Goal: Navigation & Orientation: Find specific page/section

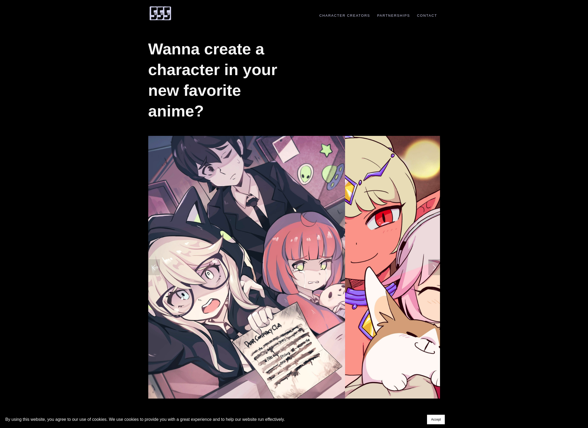
click at [431, 269] on link "Next Slide" at bounding box center [434, 267] width 12 height 16
click at [434, 268] on link "Next Slide" at bounding box center [434, 267] width 12 height 16
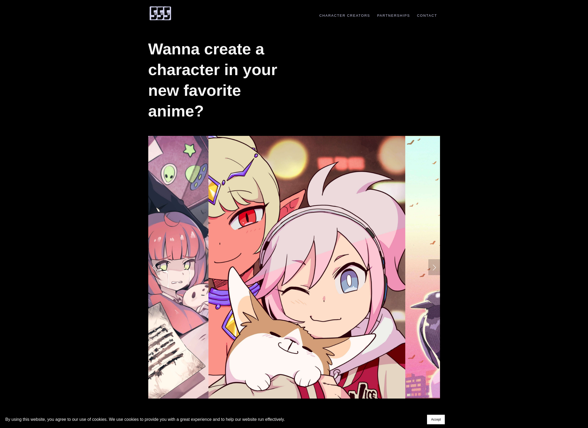
click at [434, 268] on link "Next Slide" at bounding box center [434, 267] width 12 height 16
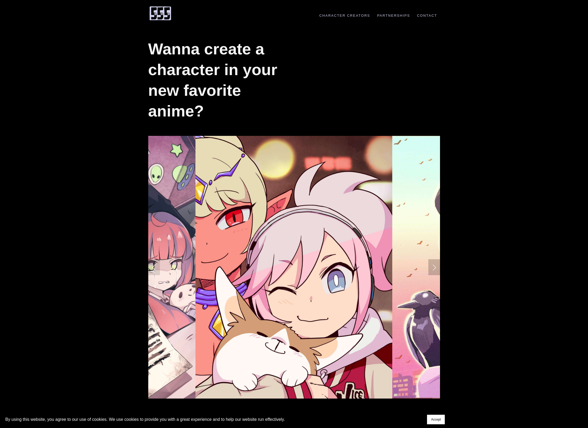
click at [434, 268] on link "Next Slide" at bounding box center [434, 267] width 12 height 16
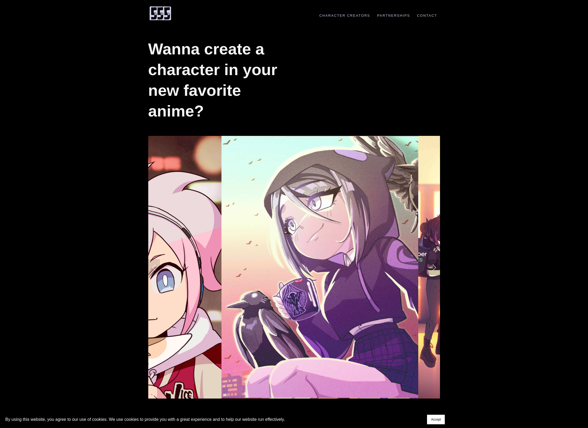
click at [434, 268] on link "Next Slide" at bounding box center [434, 267] width 12 height 16
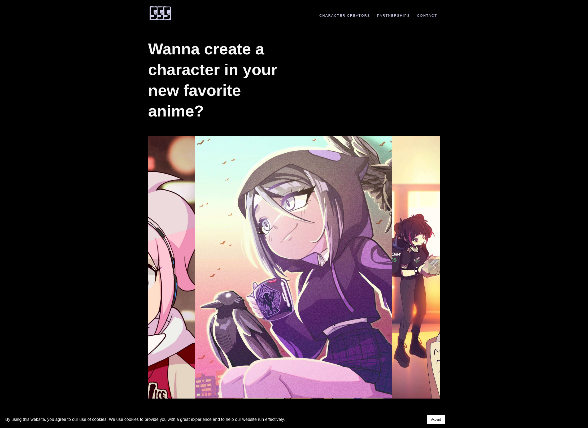
click at [434, 268] on link "Next Slide" at bounding box center [434, 267] width 12 height 16
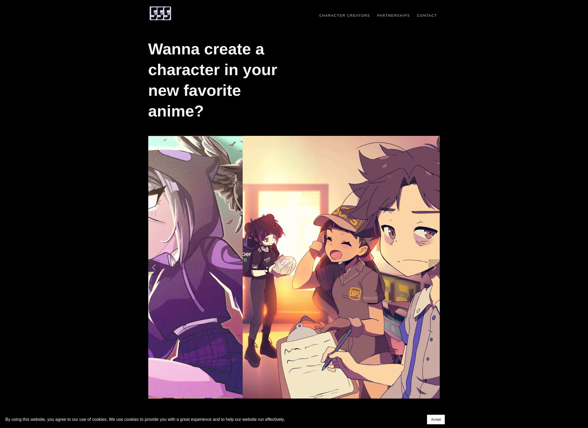
click at [434, 268] on link "Next Slide" at bounding box center [434, 267] width 12 height 16
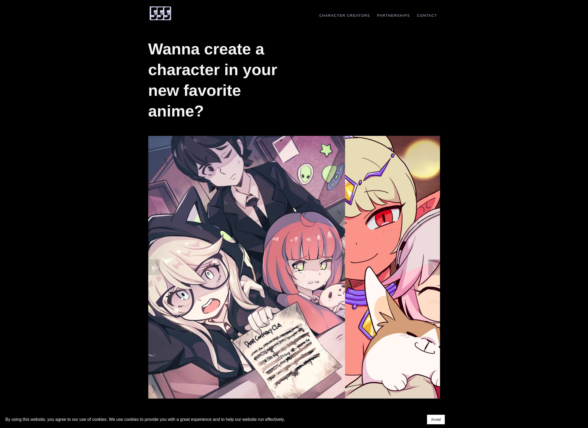
click at [434, 268] on link "Next Slide" at bounding box center [434, 267] width 12 height 16
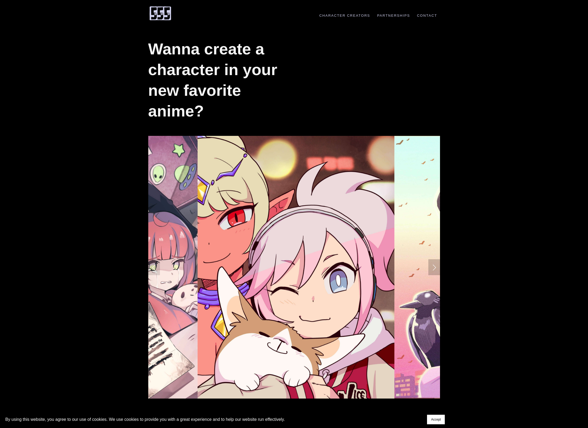
click at [434, 268] on link "Next Slide" at bounding box center [434, 267] width 12 height 16
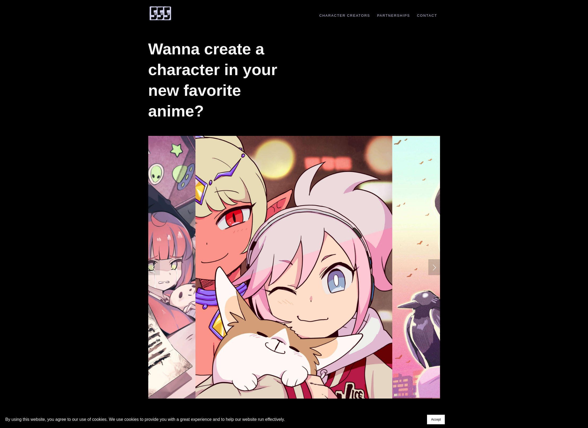
click at [434, 268] on link "Next Slide" at bounding box center [434, 267] width 12 height 16
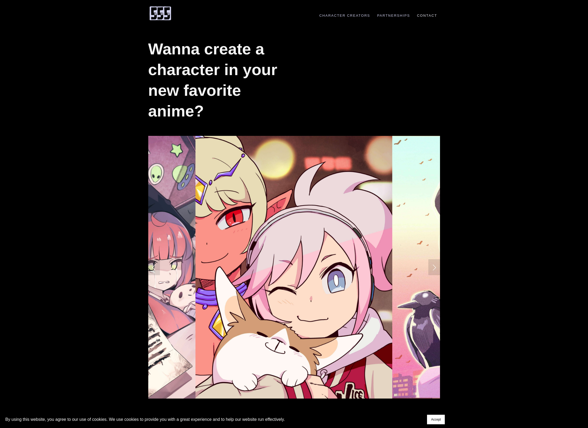
click at [427, 14] on link "Contact" at bounding box center [427, 16] width 26 height 4
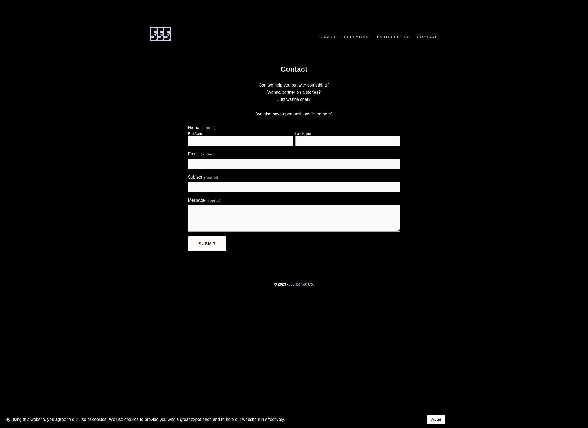
click at [159, 38] on img at bounding box center [160, 34] width 24 height 15
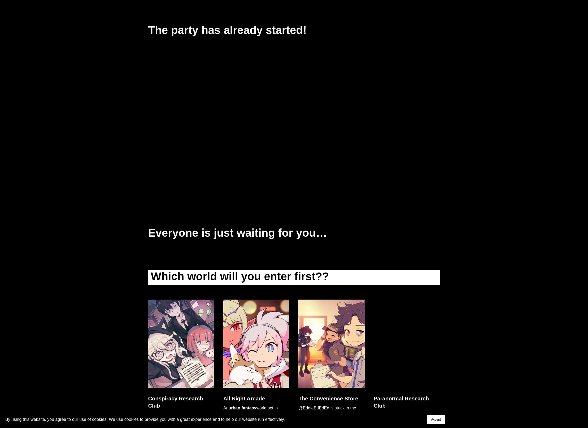
scroll to position [1261, 0]
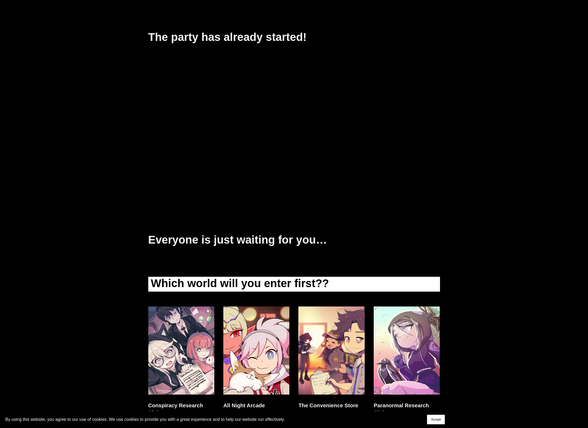
drag, startPoint x: 217, startPoint y: 84, endPoint x: 138, endPoint y: 64, distance: 81.5
drag, startPoint x: 167, startPoint y: 75, endPoint x: 205, endPoint y: 88, distance: 40.3
click at [206, 88] on div at bounding box center [294, 141] width 292 height 164
click at [205, 88] on div at bounding box center [294, 141] width 292 height 164
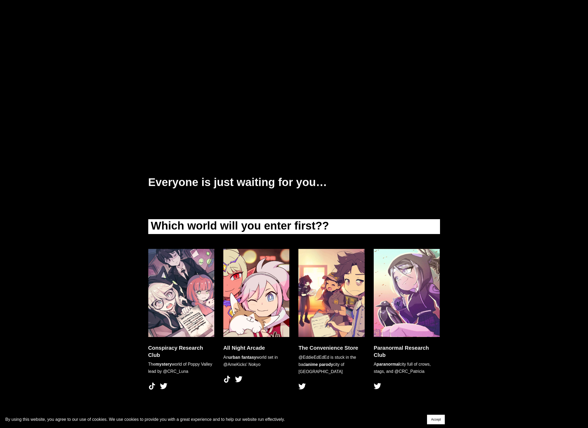
scroll to position [1346, 0]
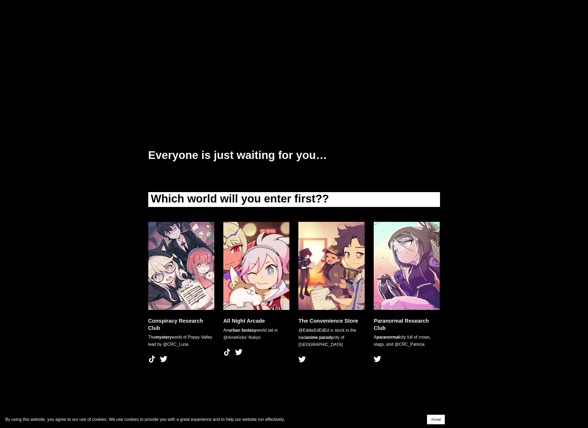
click at [235, 282] on img at bounding box center [256, 266] width 66 height 88
click at [438, 421] on span "Accept" at bounding box center [436, 420] width 10 height 4
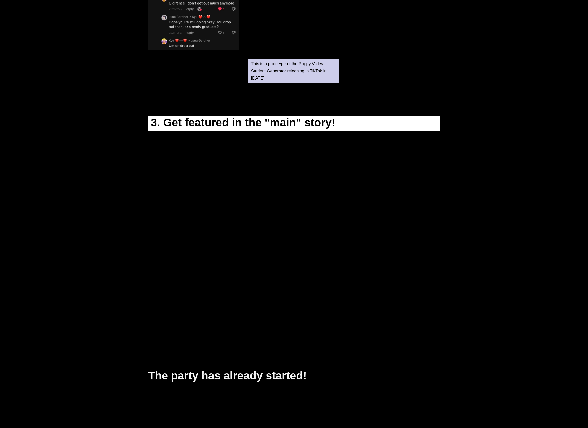
scroll to position [0, 0]
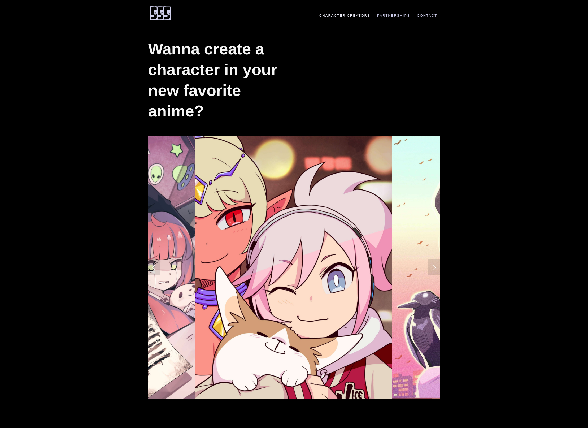
click at [362, 16] on link "Character Creators" at bounding box center [345, 16] width 56 height 4
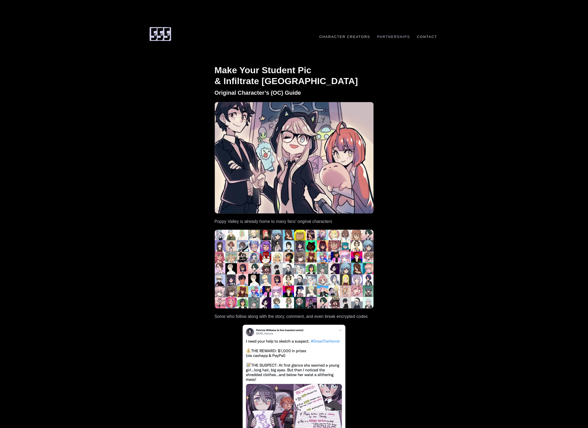
click at [424, 38] on link "Contact" at bounding box center [427, 37] width 26 height 4
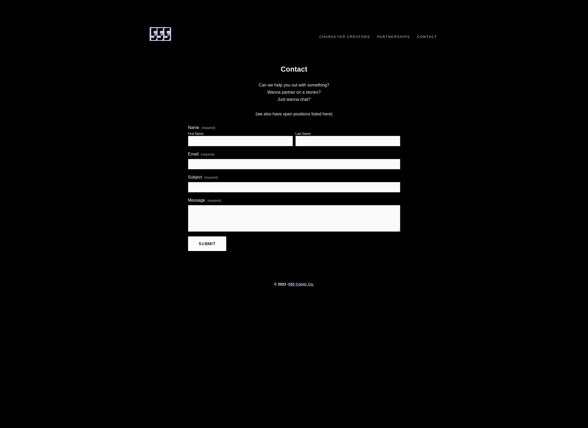
click at [400, 39] on li "Partnerships" at bounding box center [394, 36] width 38 height 5
click at [366, 35] on link "Character Creators" at bounding box center [345, 37] width 56 height 4
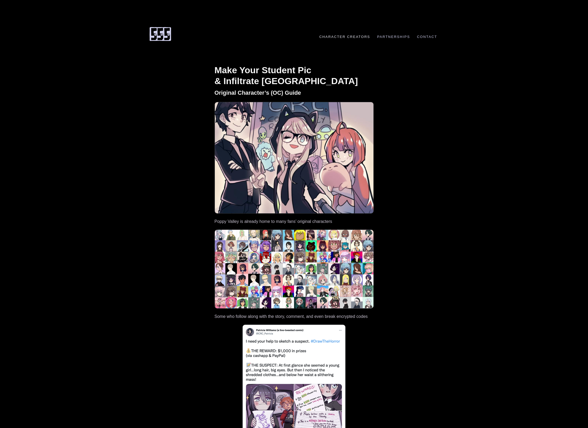
click at [159, 38] on img at bounding box center [160, 34] width 24 height 15
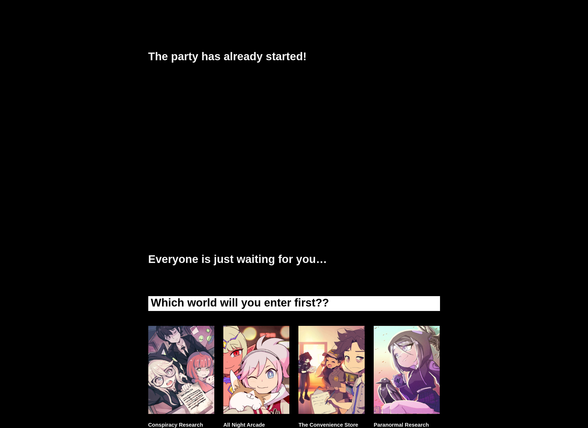
scroll to position [1346, 0]
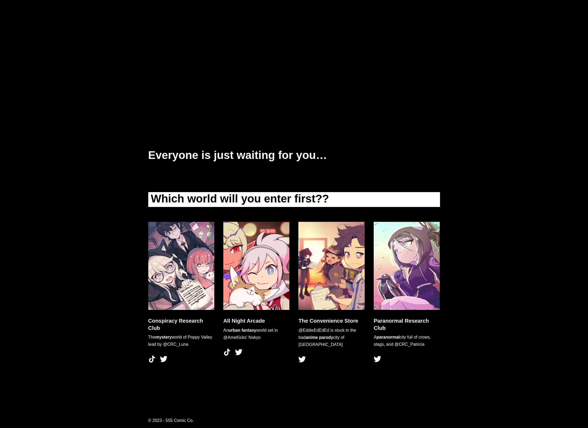
click at [301, 356] on use "Twitter" at bounding box center [302, 359] width 15 height 15
